Goal: Transaction & Acquisition: Obtain resource

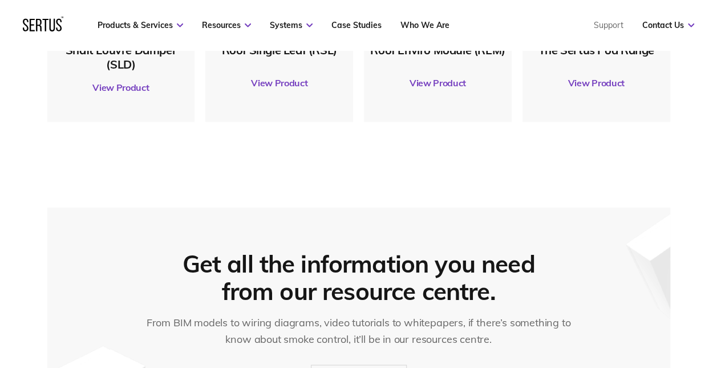
scroll to position [571, 0]
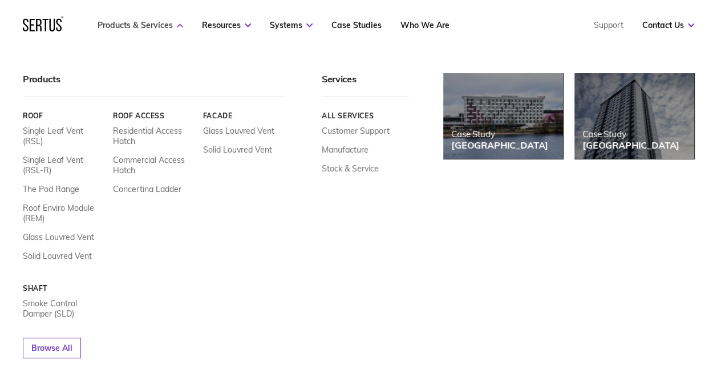
click at [180, 24] on icon at bounding box center [180, 25] width 6 height 4
click at [46, 300] on link "Smoke Control Damper (SLD)" at bounding box center [64, 308] width 82 height 21
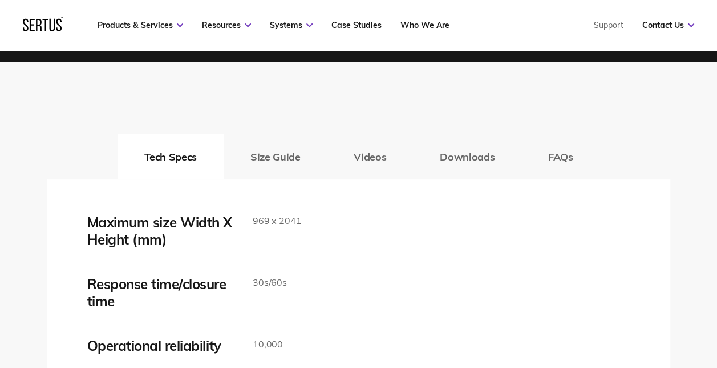
scroll to position [1826, 0]
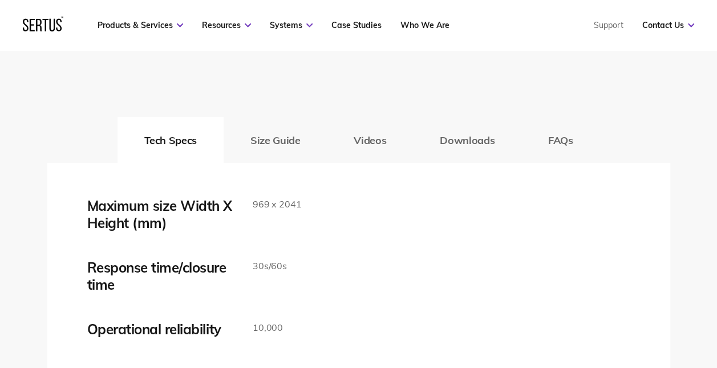
click at [452, 136] on button "Downloads" at bounding box center [467, 140] width 108 height 46
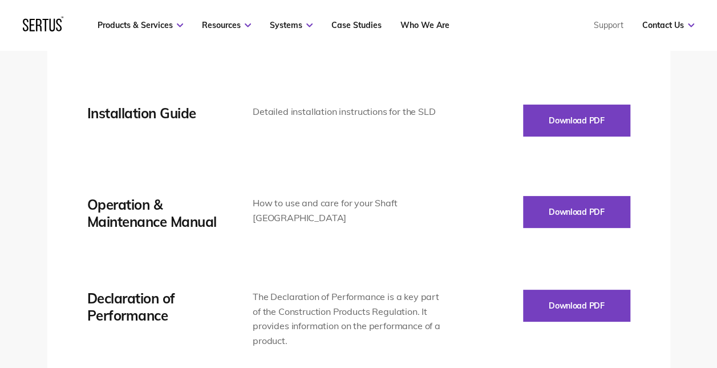
scroll to position [1997, 0]
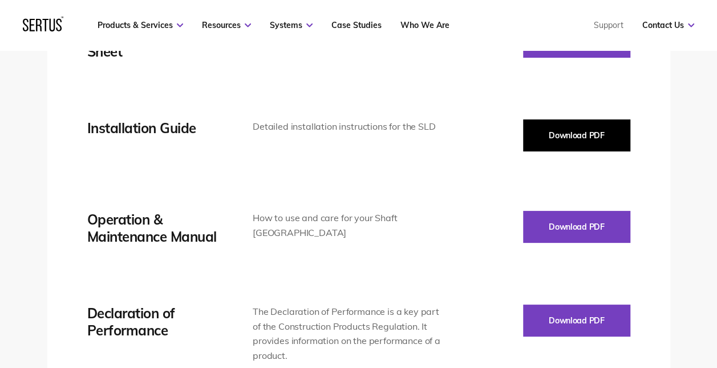
click at [544, 130] on button "Download PDF" at bounding box center [576, 135] width 107 height 32
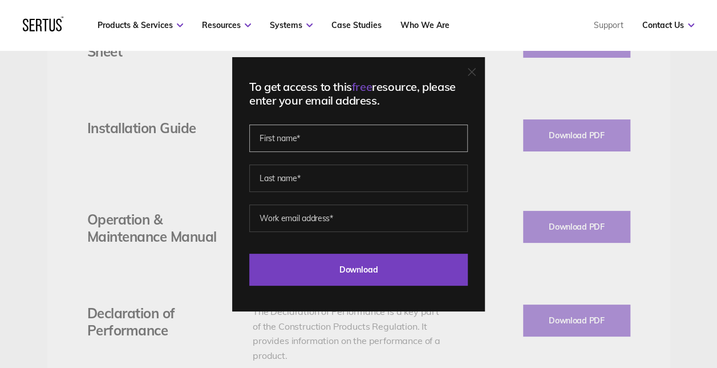
click at [304, 137] on input "text" at bounding box center [358, 137] width 219 height 27
type input "[PERSON_NAME]"
type input "Shepherd"
type input "[PERSON_NAME][EMAIL_ADDRESS][PERSON_NAME][DOMAIN_NAME]"
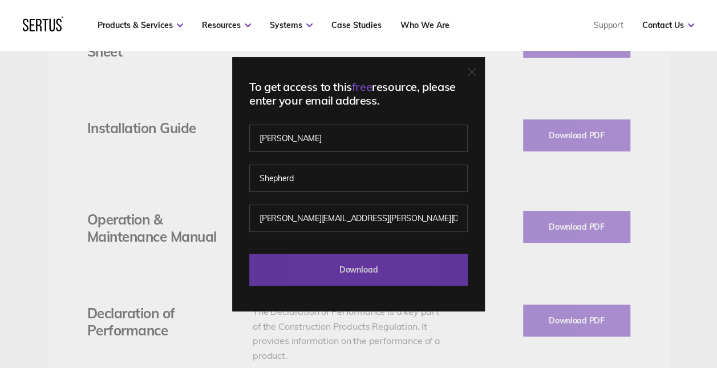
click at [347, 269] on input "Download" at bounding box center [358, 269] width 219 height 32
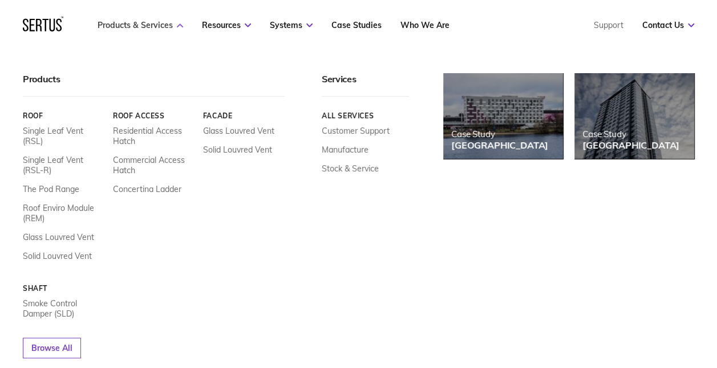
click at [176, 23] on link "Products & Services" at bounding box center [141, 25] width 86 height 10
click at [180, 25] on icon at bounding box center [180, 25] width 6 height 4
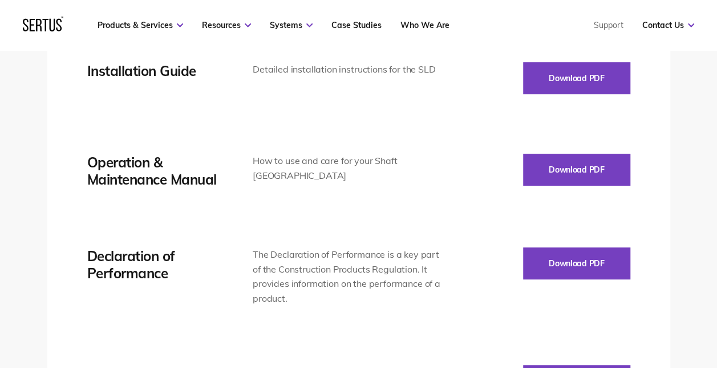
click at [98, 20] on link "Products & Services" at bounding box center [141, 25] width 86 height 10
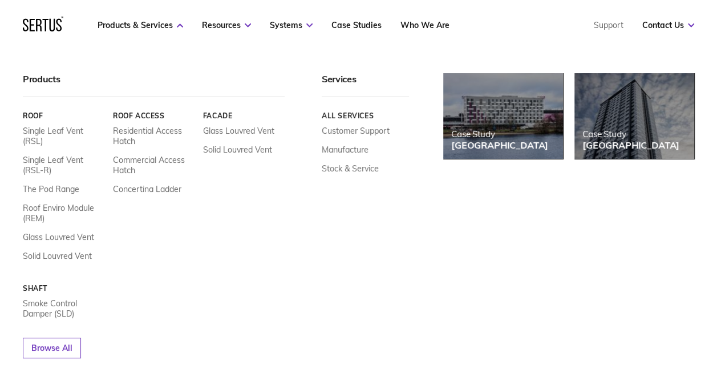
scroll to position [1883, 0]
